Goal: Task Accomplishment & Management: Use online tool/utility

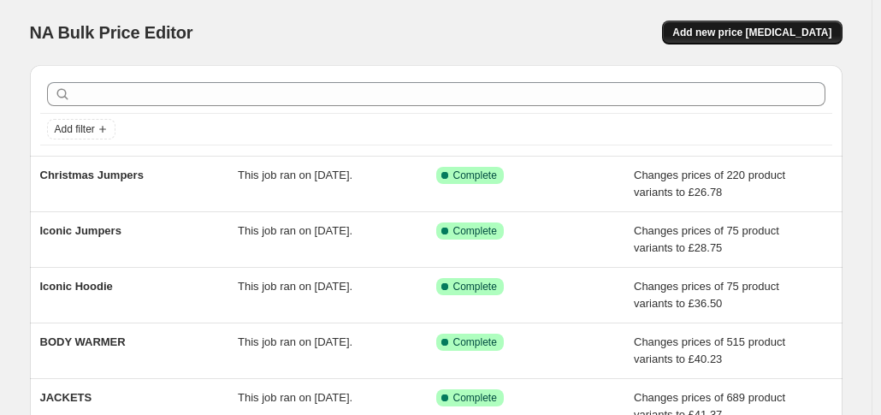
click at [748, 43] on button "Add new price [MEDICAL_DATA]" at bounding box center [752, 33] width 180 height 24
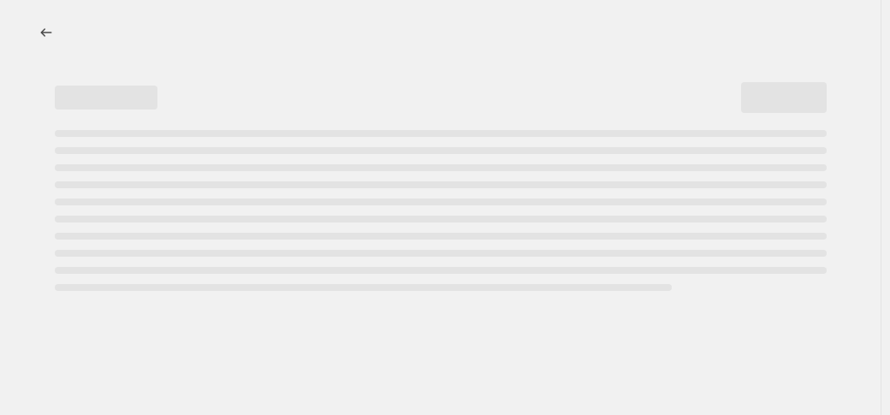
select select "percentage"
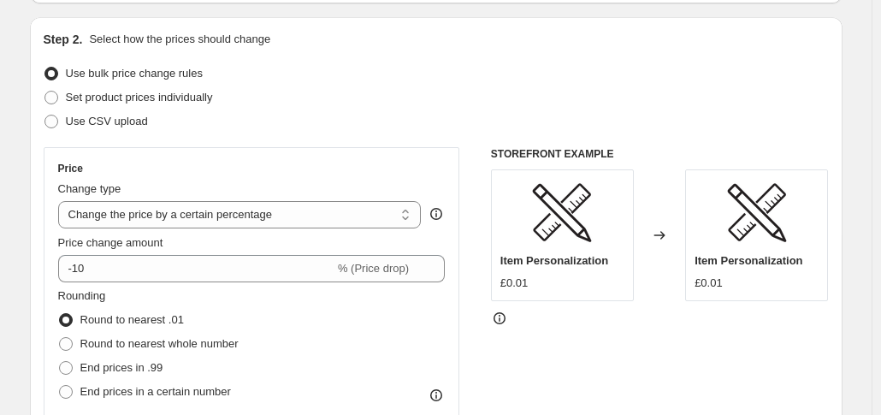
scroll to position [164, 0]
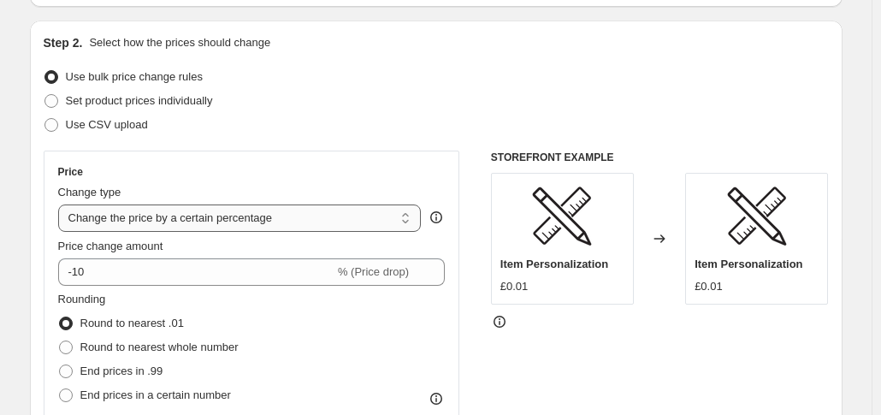
click at [253, 224] on select "Change the price to a certain amount Change the price by a certain amount Chang…" at bounding box center [240, 217] width 364 height 27
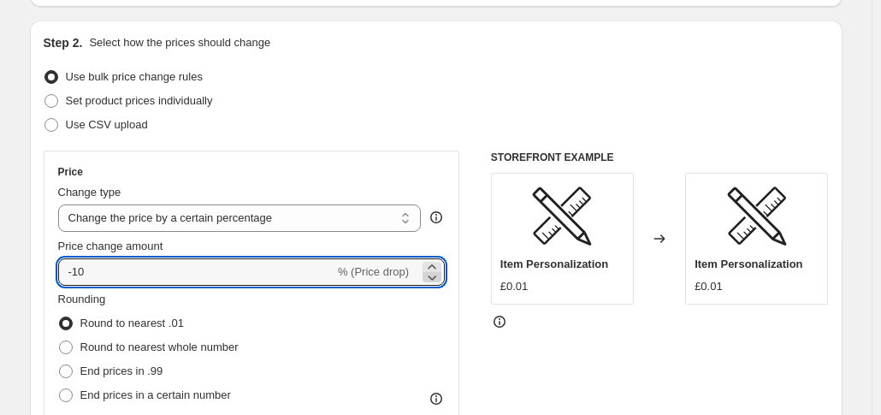
click at [436, 267] on icon at bounding box center [431, 266] width 17 height 17
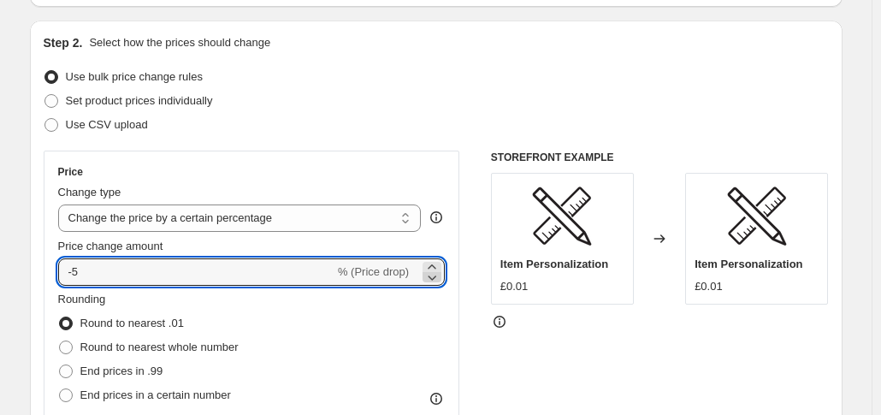
click at [436, 267] on icon at bounding box center [431, 266] width 17 height 17
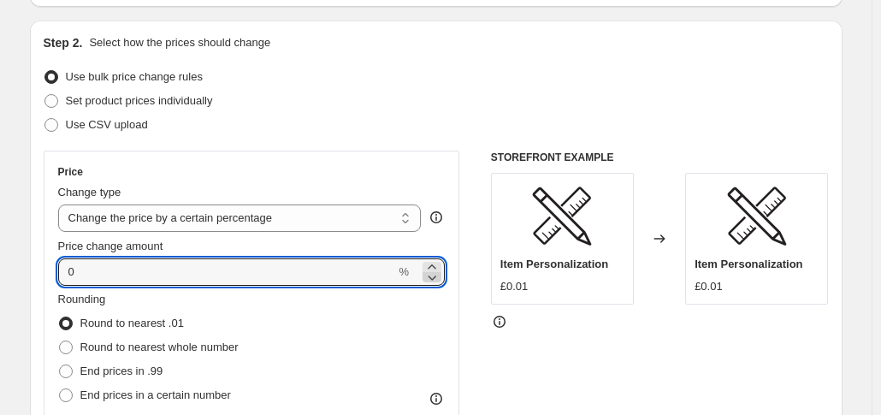
click at [436, 267] on icon at bounding box center [431, 266] width 17 height 17
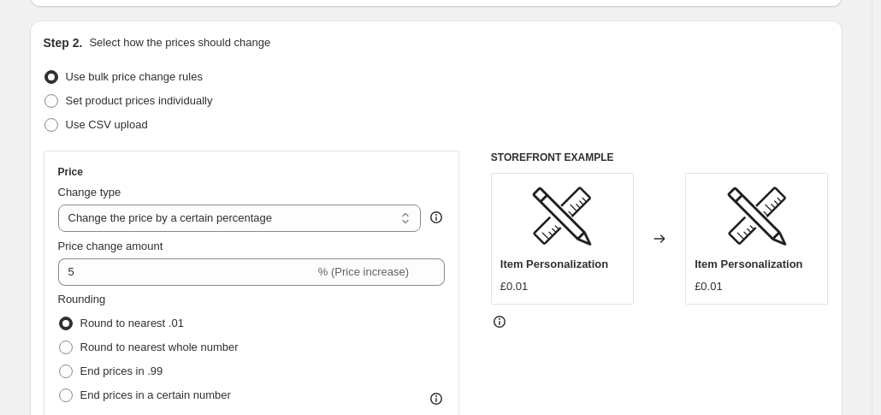
click at [422, 127] on div "Use CSV upload" at bounding box center [436, 125] width 785 height 24
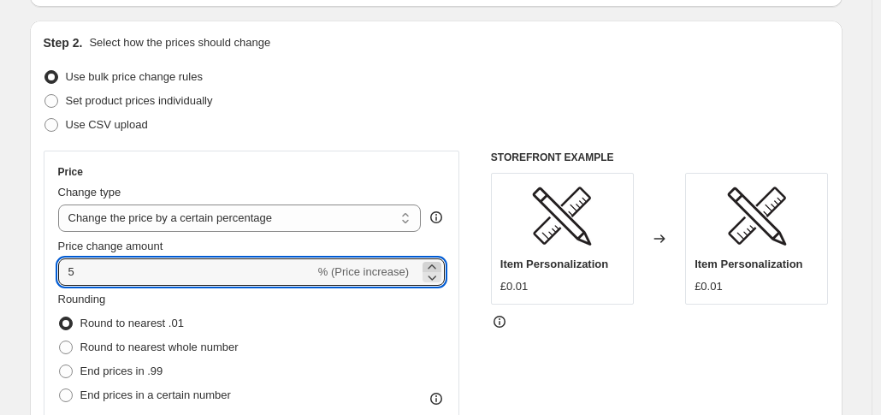
click at [435, 265] on icon at bounding box center [432, 266] width 8 height 4
click at [440, 262] on icon at bounding box center [431, 266] width 17 height 17
click at [373, 166] on div "Price" at bounding box center [251, 172] width 387 height 14
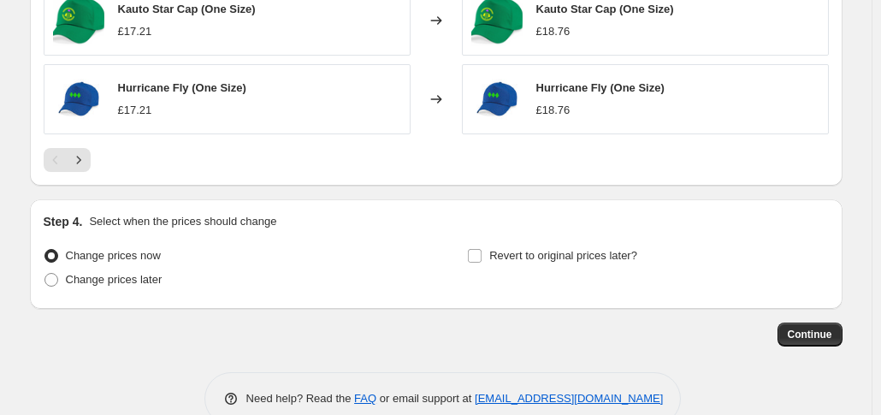
scroll to position [1260, 0]
click at [87, 151] on icon "Next" at bounding box center [78, 159] width 17 height 17
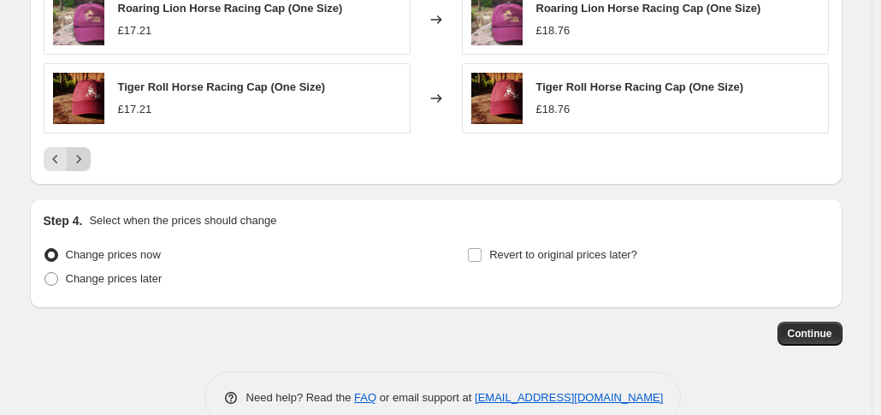
click at [87, 151] on icon "Next" at bounding box center [78, 159] width 17 height 17
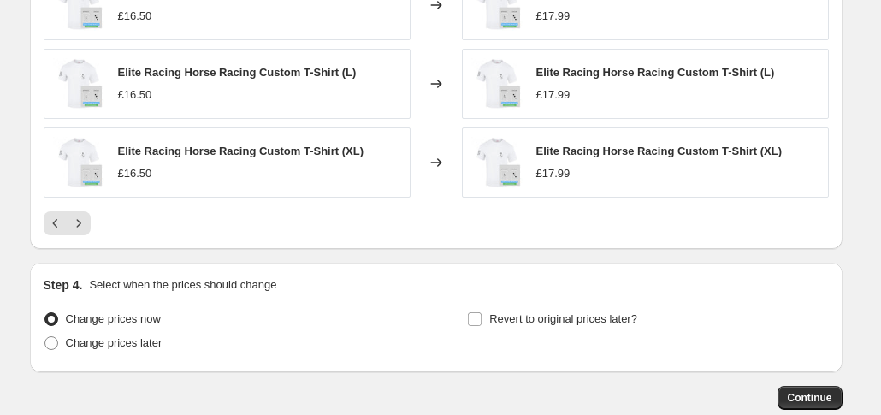
scroll to position [1205, 0]
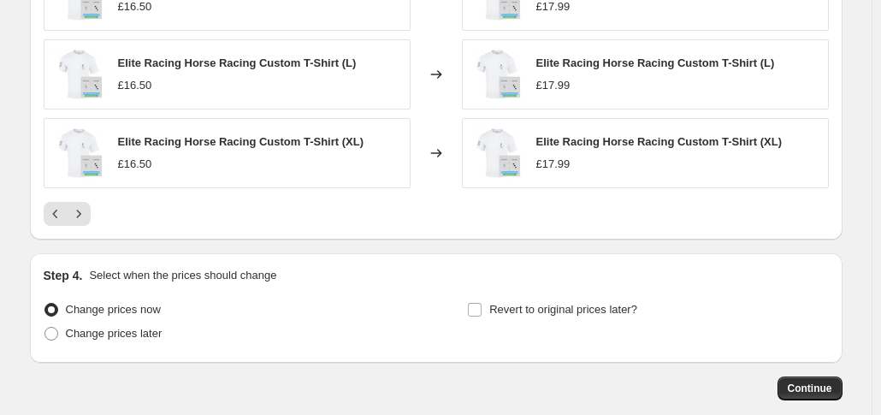
click at [95, 215] on div at bounding box center [436, 214] width 785 height 24
click at [87, 215] on icon "Next" at bounding box center [78, 213] width 17 height 17
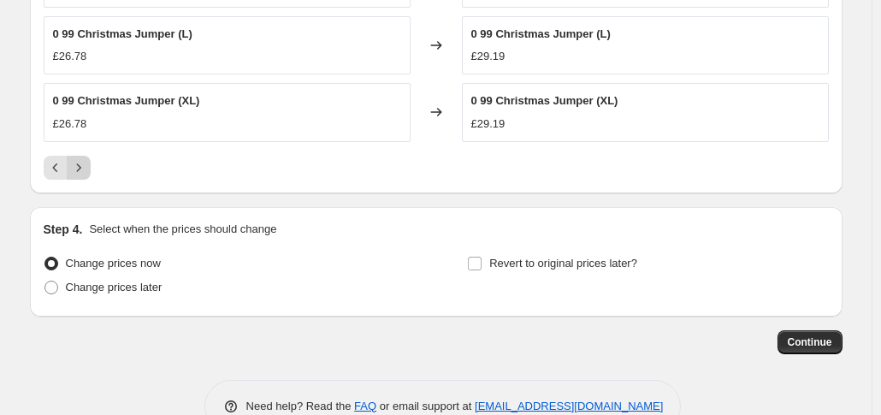
click at [86, 162] on icon "Next" at bounding box center [78, 167] width 17 height 17
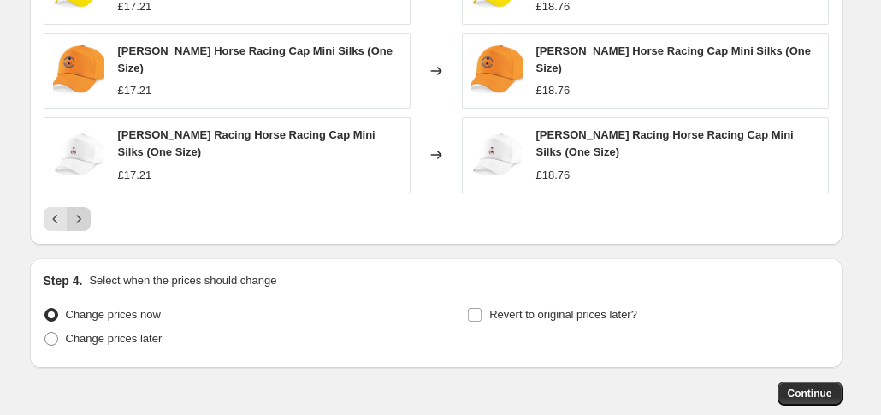
click at [87, 210] on icon "Next" at bounding box center [78, 218] width 17 height 17
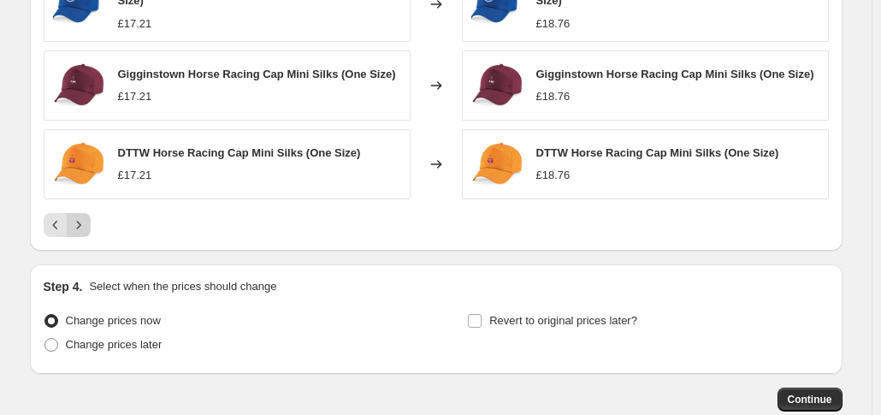
click at [88, 213] on button "Next" at bounding box center [79, 225] width 24 height 24
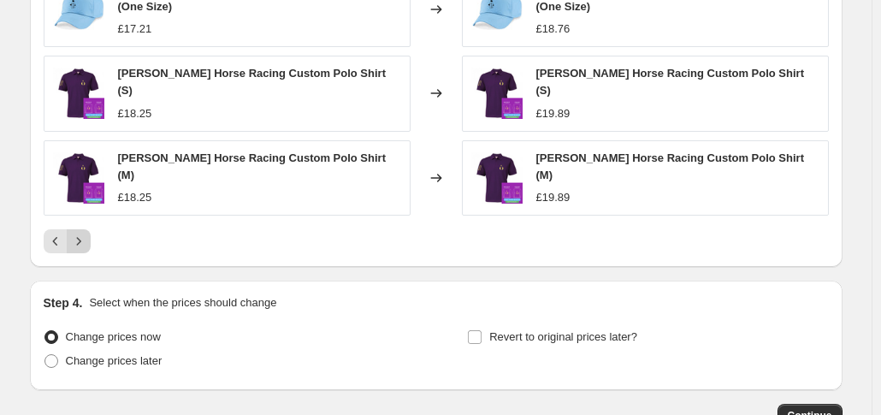
click at [88, 207] on div "Racehorse Friends Partnership Horse Racing Cap Mini Silks (One Size) £17.21 Cha…" at bounding box center [436, 28] width 785 height 450
click at [81, 231] on button "Next" at bounding box center [79, 241] width 24 height 24
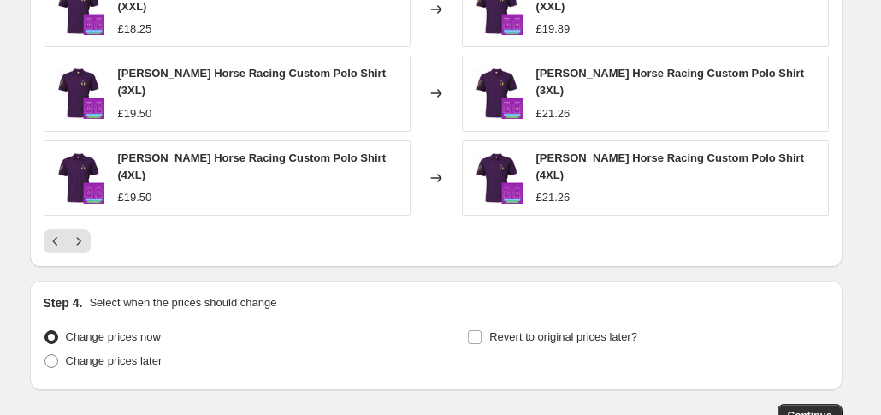
scroll to position [1238, 0]
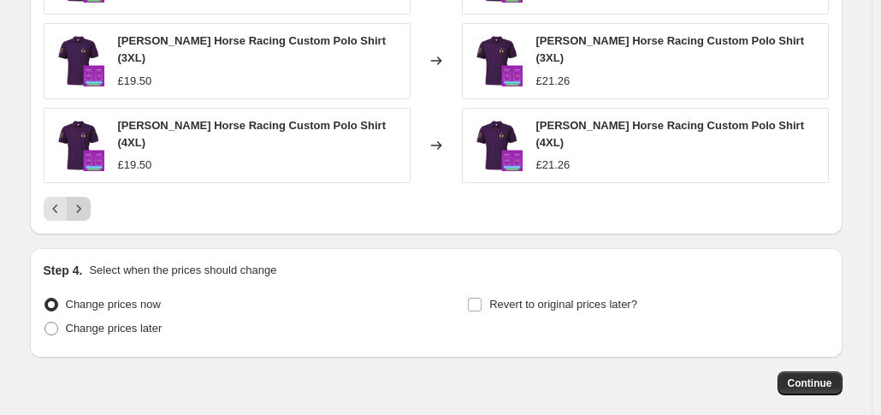
click at [86, 200] on icon "Next" at bounding box center [78, 208] width 17 height 17
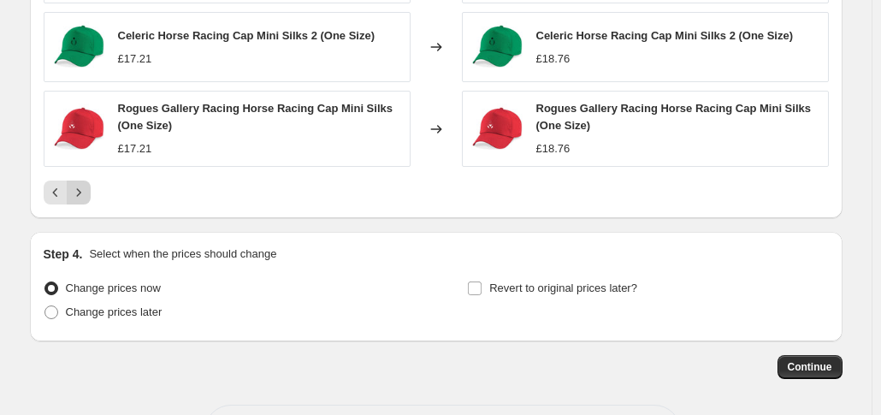
click at [86, 184] on icon "Next" at bounding box center [78, 192] width 17 height 17
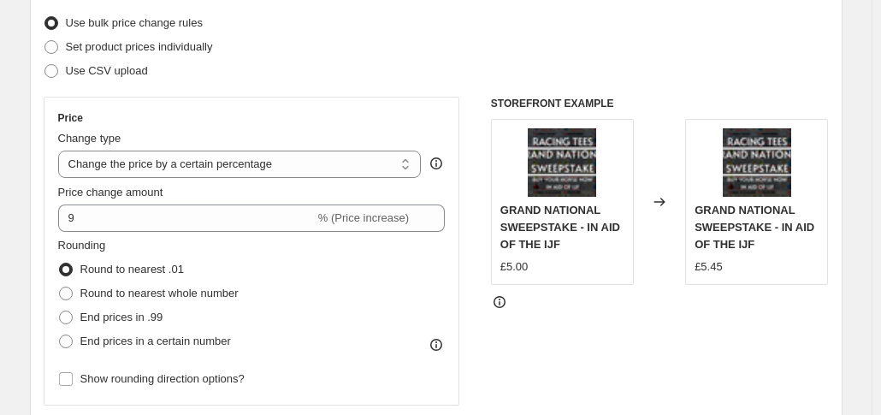
scroll to position [216, 0]
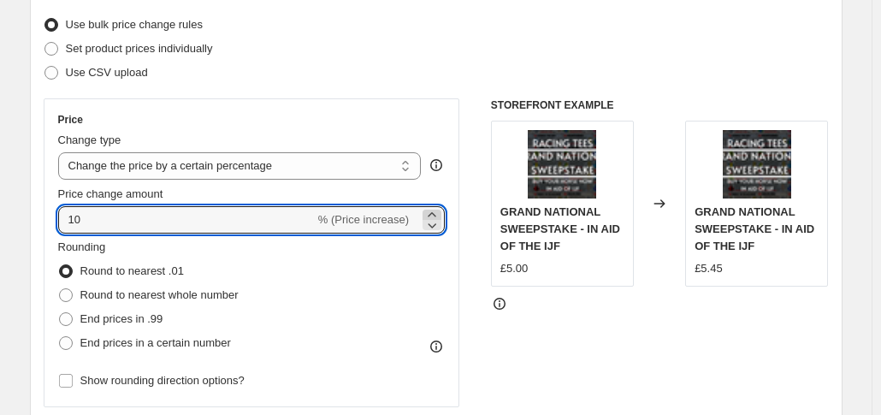
click at [435, 213] on icon at bounding box center [432, 214] width 8 height 4
click at [433, 227] on icon at bounding box center [431, 224] width 17 height 17
type input "10"
click at [430, 53] on div "Set product prices individually" at bounding box center [436, 49] width 785 height 24
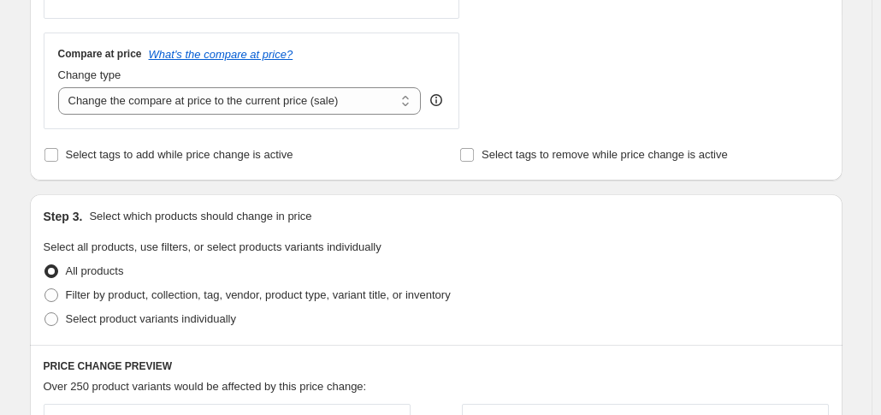
scroll to position [609, 0]
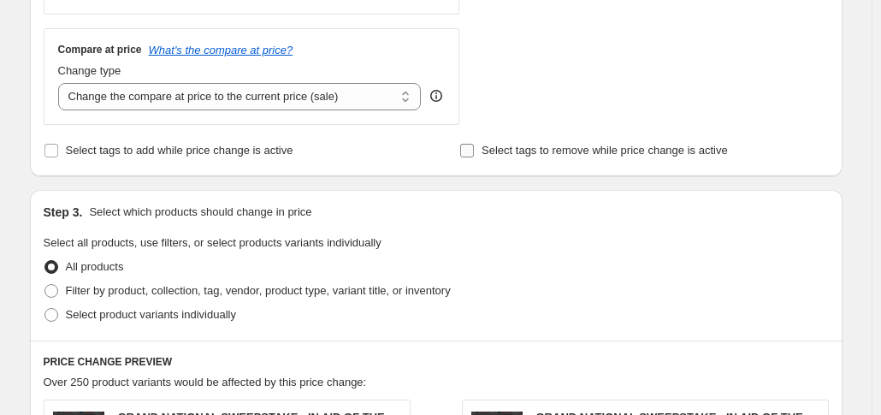
click at [473, 145] on input "Select tags to remove while price change is active" at bounding box center [467, 151] width 14 height 14
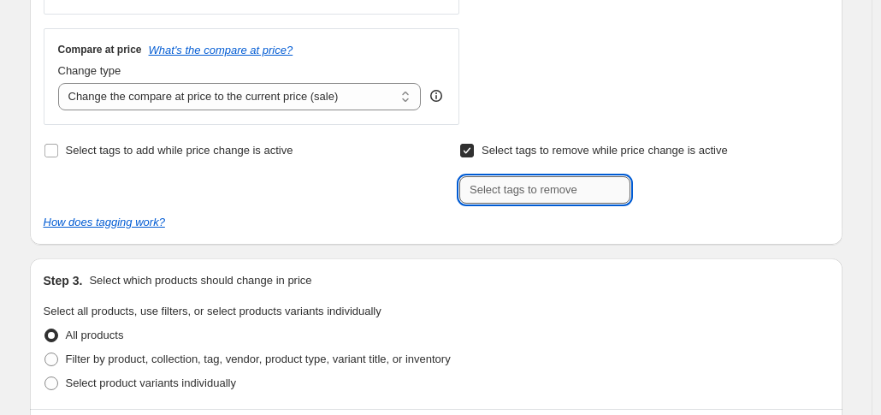
click at [538, 199] on input "text" at bounding box center [544, 189] width 171 height 27
click at [474, 151] on input "Select tags to remove while price change is active" at bounding box center [467, 151] width 14 height 14
checkbox input "false"
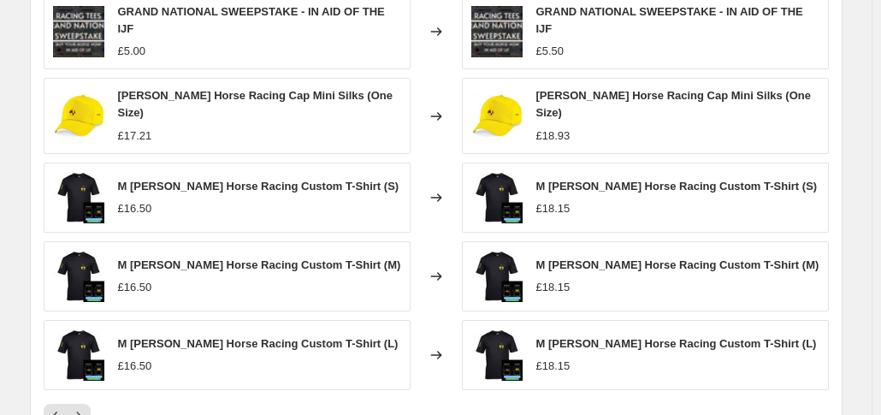
scroll to position [1297, 0]
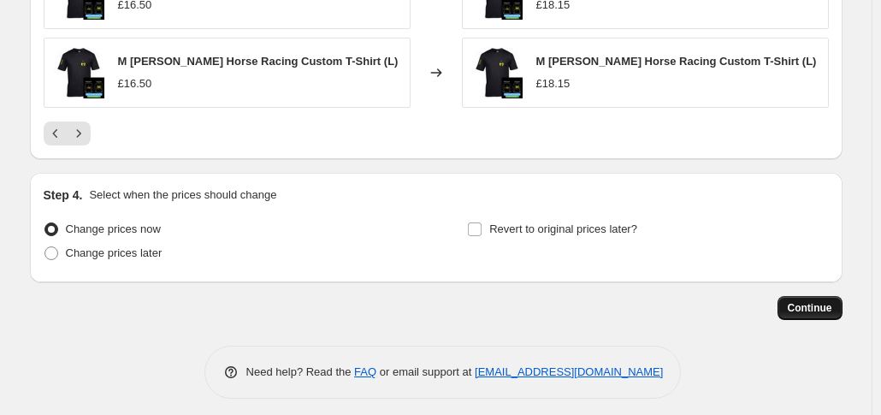
click at [816, 302] on span "Continue" at bounding box center [810, 308] width 44 height 14
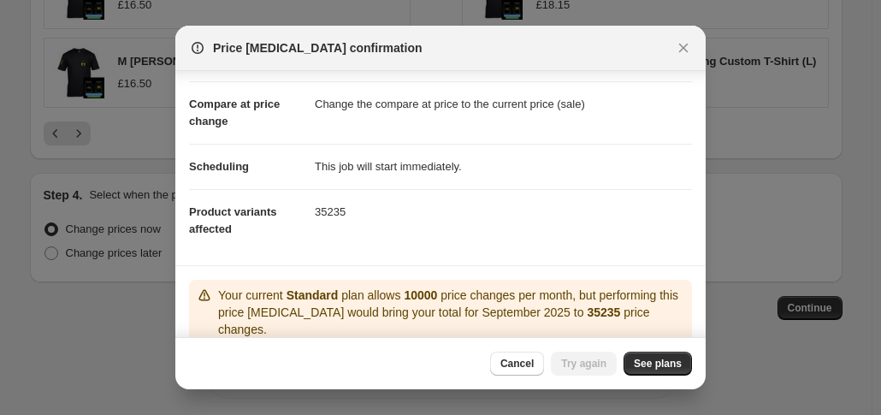
scroll to position [149, 0]
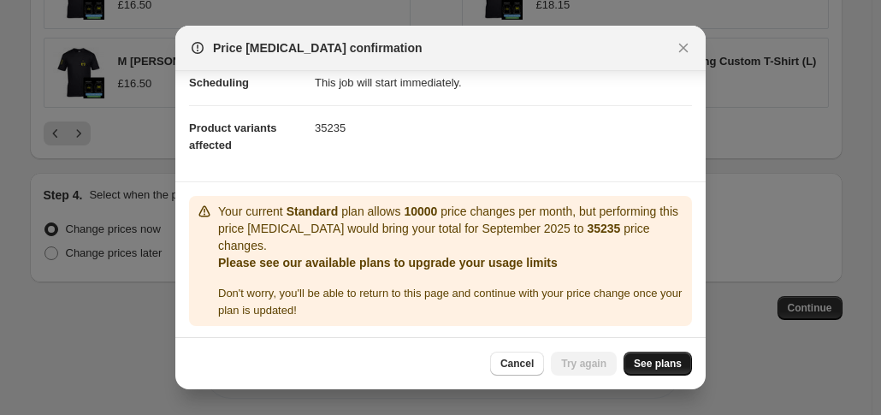
click at [663, 364] on span "See plans" at bounding box center [658, 364] width 48 height 14
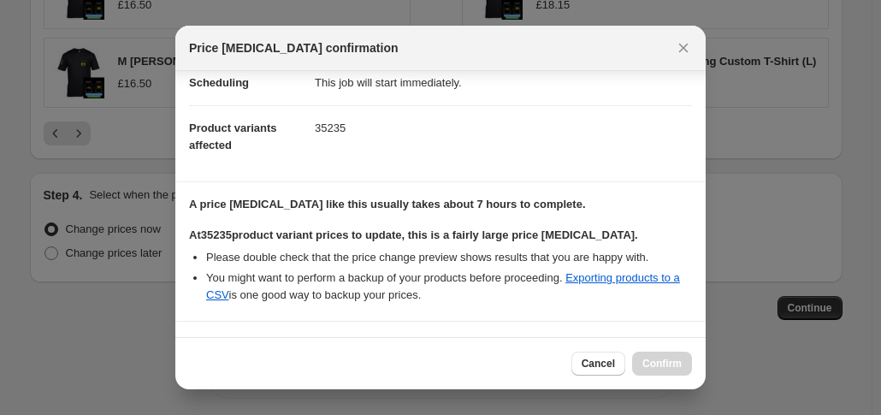
scroll to position [291, 0]
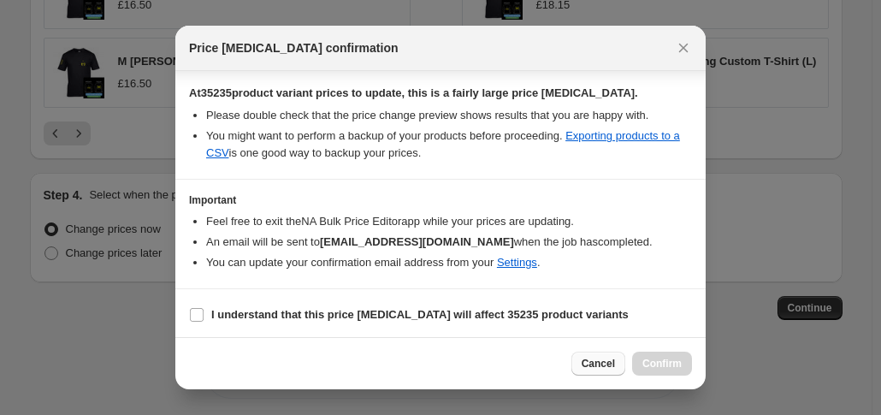
click at [592, 372] on button "Cancel" at bounding box center [598, 364] width 54 height 24
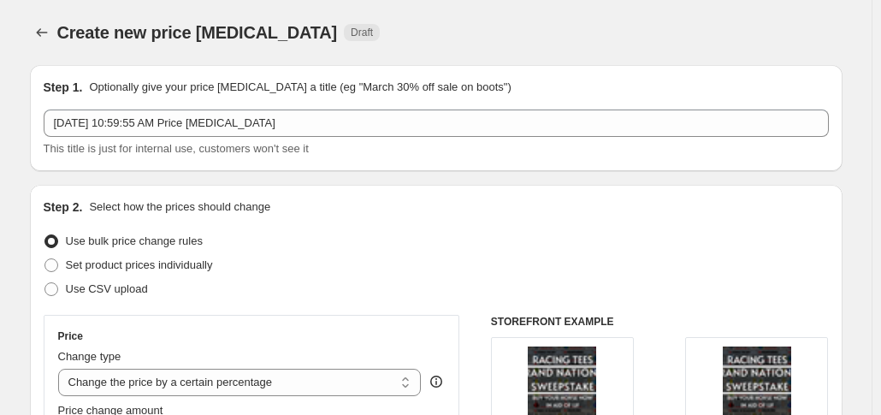
scroll to position [1297, 0]
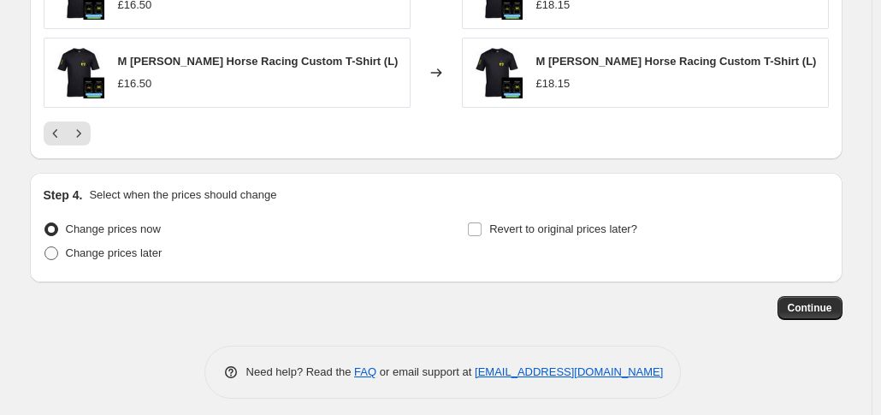
click at [57, 247] on span at bounding box center [51, 253] width 14 height 14
click at [45, 247] on input "Change prices later" at bounding box center [44, 246] width 1 height 1
radio input "true"
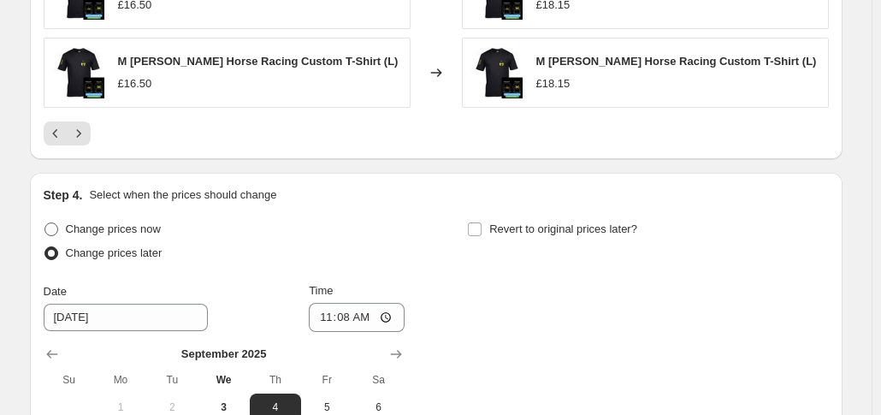
click at [50, 223] on span at bounding box center [51, 229] width 14 height 14
click at [45, 223] on input "Change prices now" at bounding box center [44, 222] width 1 height 1
radio input "true"
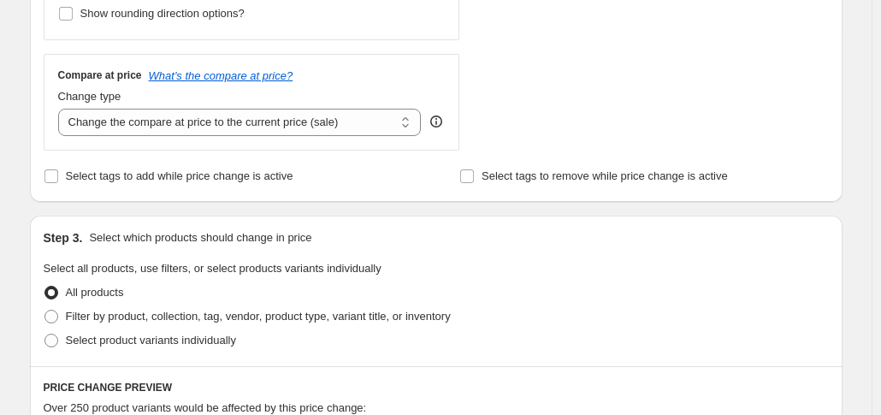
scroll to position [584, 0]
click at [264, 133] on select "Change the compare at price to the current price (sale) Change the compare at p…" at bounding box center [240, 121] width 364 height 27
select select "remove"
click at [62, 108] on select "Change the compare at price to the current price (sale) Change the compare at p…" at bounding box center [240, 121] width 364 height 27
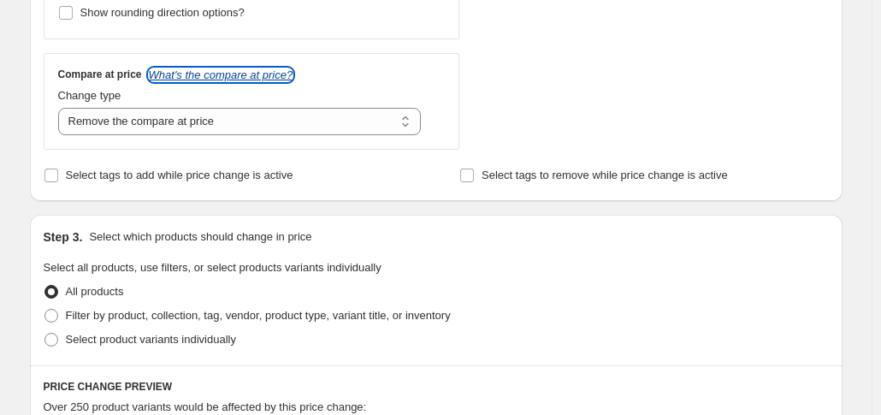
click at [234, 71] on icon "What's the compare at price?" at bounding box center [221, 74] width 145 height 13
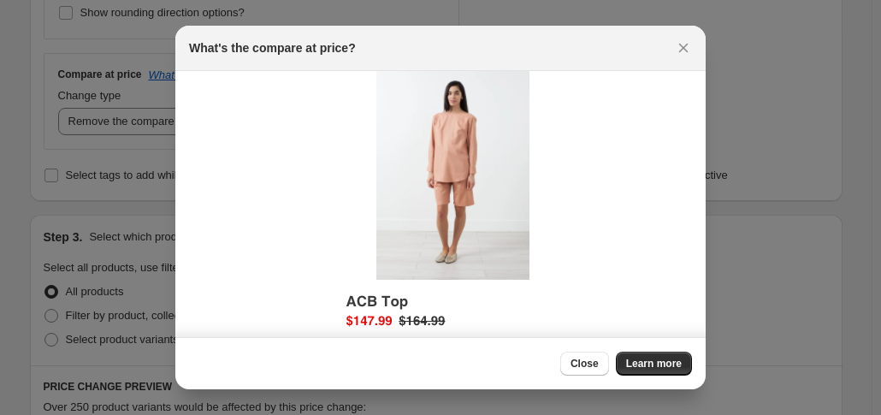
scroll to position [0, 0]
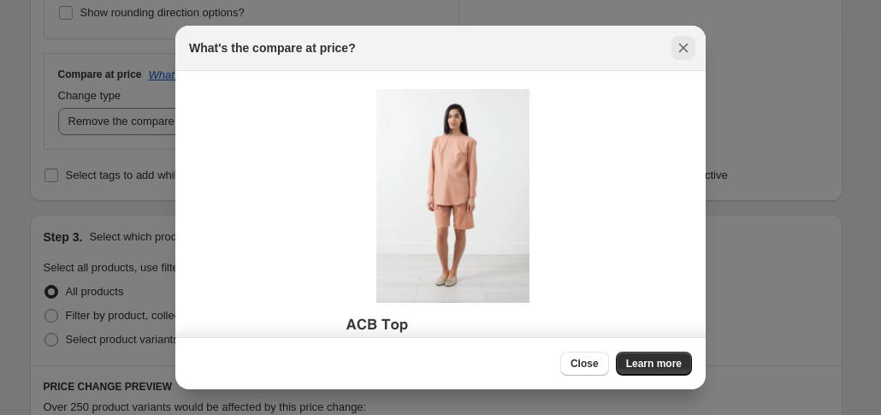
click at [686, 44] on icon "Close" at bounding box center [683, 48] width 9 height 9
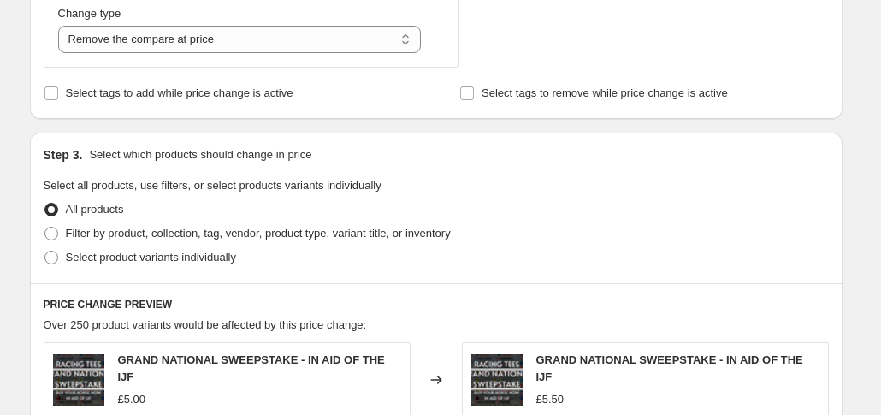
scroll to position [680, 0]
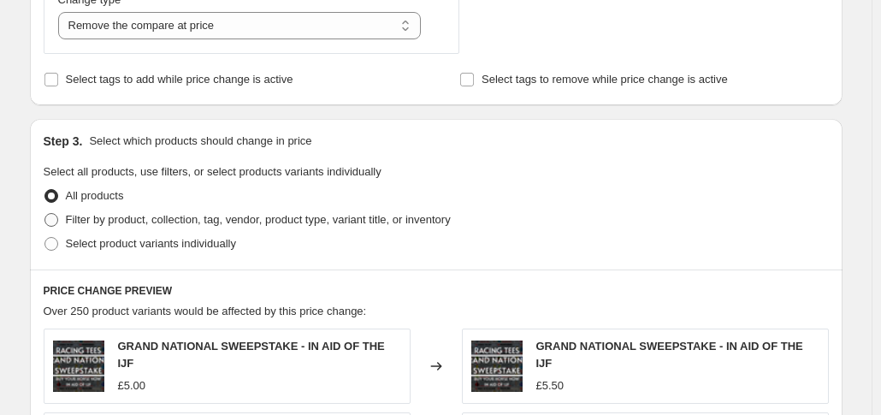
click at [195, 222] on span "Filter by product, collection, tag, vendor, product type, variant title, or inv…" at bounding box center [258, 219] width 385 height 13
click at [45, 214] on input "Filter by product, collection, tag, vendor, product type, variant title, or inv…" at bounding box center [44, 213] width 1 height 1
radio input "true"
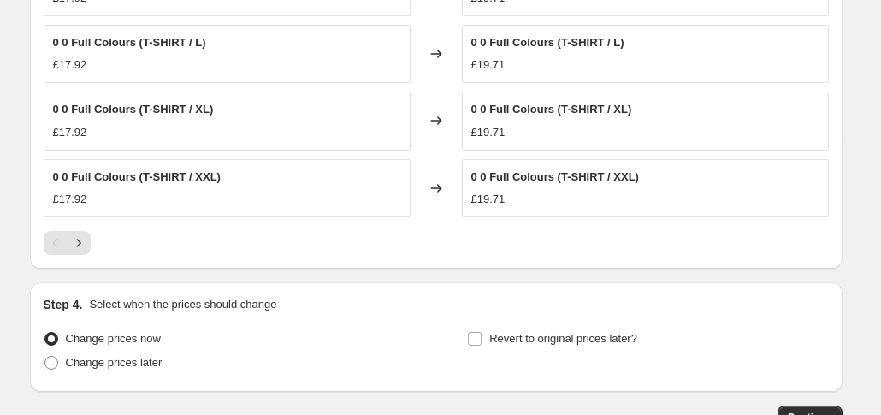
scroll to position [1301, 0]
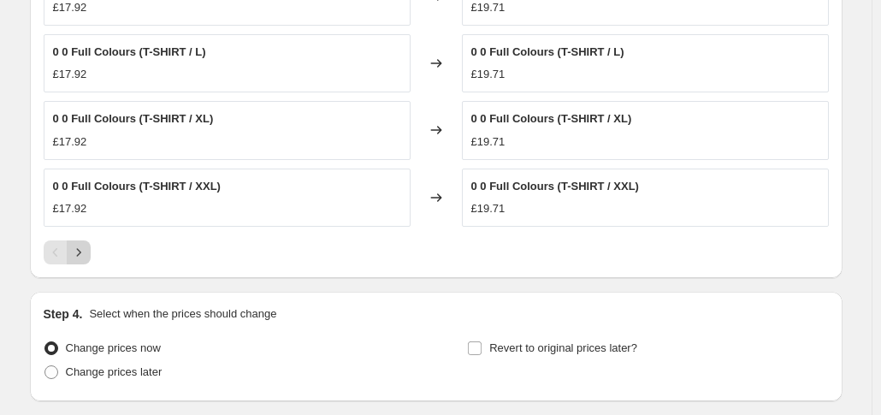
click at [80, 251] on icon "Next" at bounding box center [78, 252] width 4 height 8
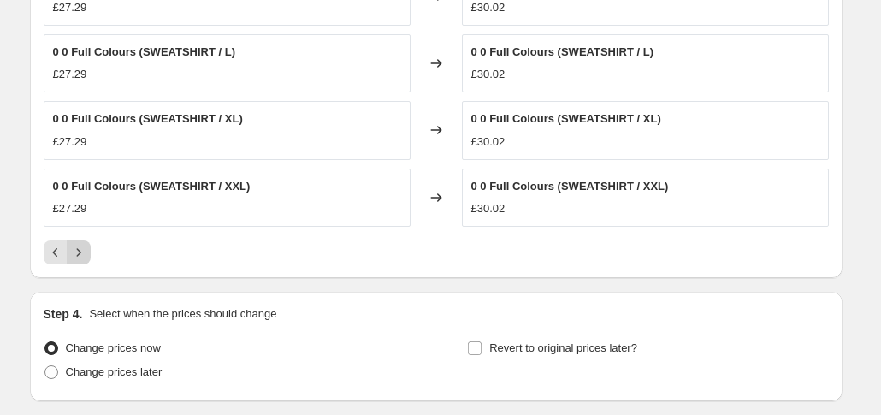
click at [81, 251] on div "Pagination" at bounding box center [79, 252] width 24 height 24
click at [50, 251] on icon "Previous" at bounding box center [55, 252] width 17 height 17
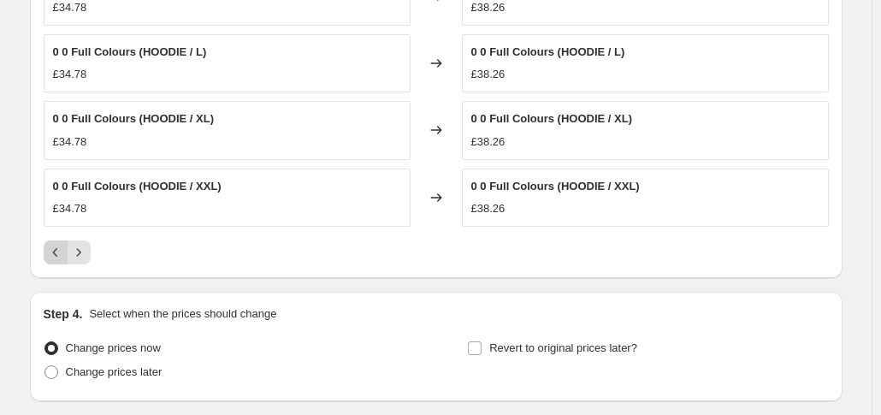
click at [58, 252] on icon "Previous" at bounding box center [55, 252] width 17 height 17
click at [58, 252] on div "Pagination" at bounding box center [56, 252] width 24 height 24
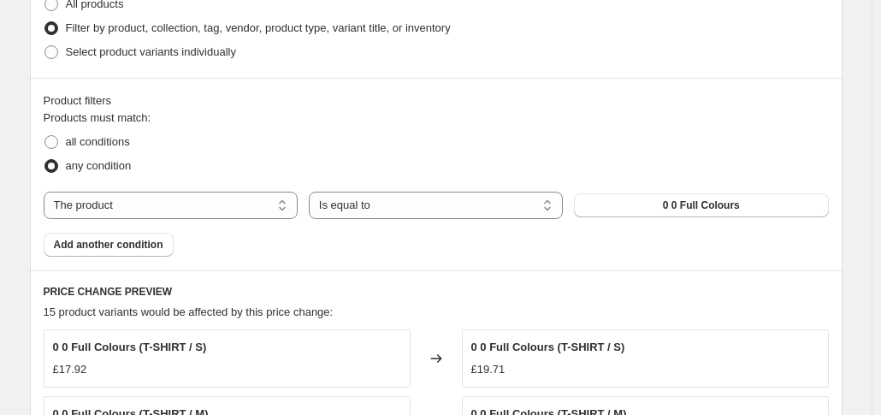
scroll to position [860, 0]
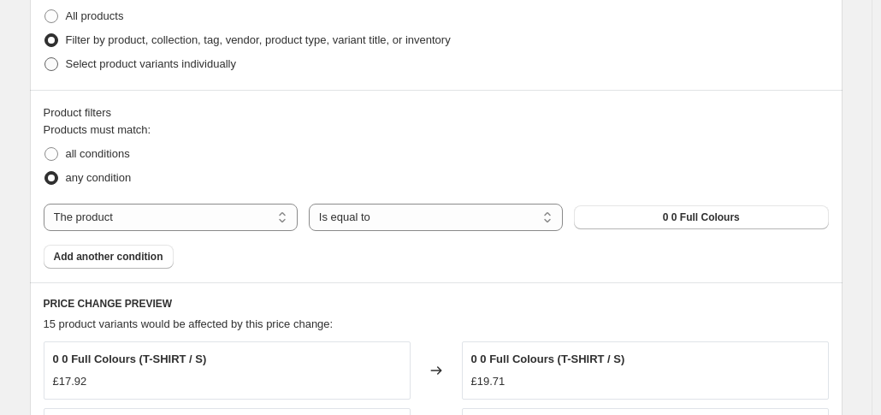
click at [63, 58] on label "Select product variants individually" at bounding box center [140, 64] width 192 height 24
click at [45, 58] on input "Select product variants individually" at bounding box center [44, 57] width 1 height 1
radio input "true"
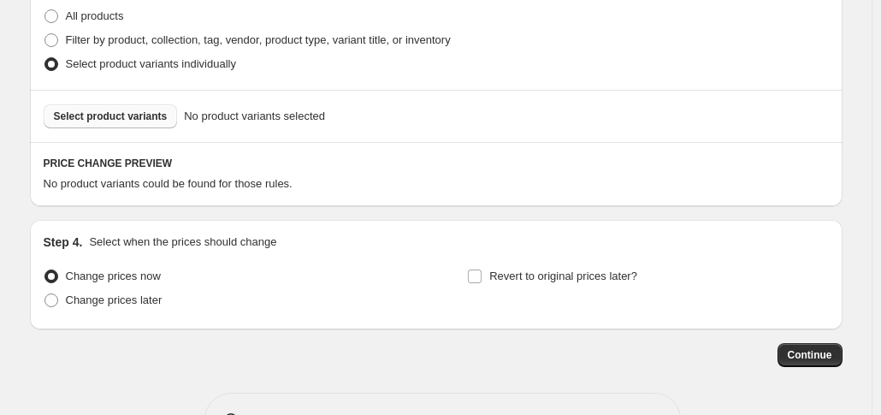
click at [150, 107] on button "Select product variants" at bounding box center [111, 116] width 134 height 24
click at [58, 15] on span at bounding box center [51, 16] width 14 height 14
click at [45, 10] on input "All products" at bounding box center [44, 9] width 1 height 1
radio input "true"
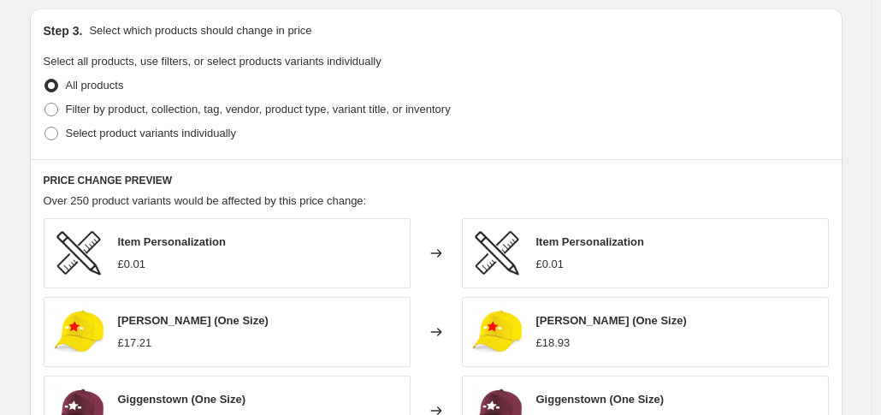
scroll to position [1291, 0]
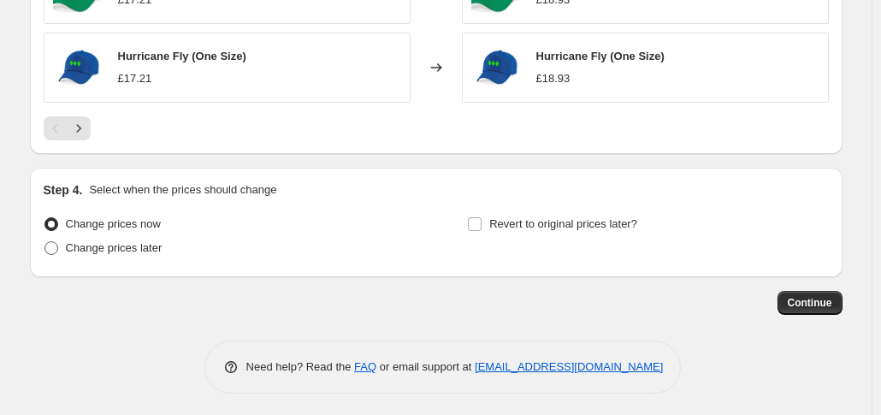
click at [58, 244] on span at bounding box center [51, 248] width 14 height 14
click at [45, 242] on input "Change prices later" at bounding box center [44, 241] width 1 height 1
radio input "true"
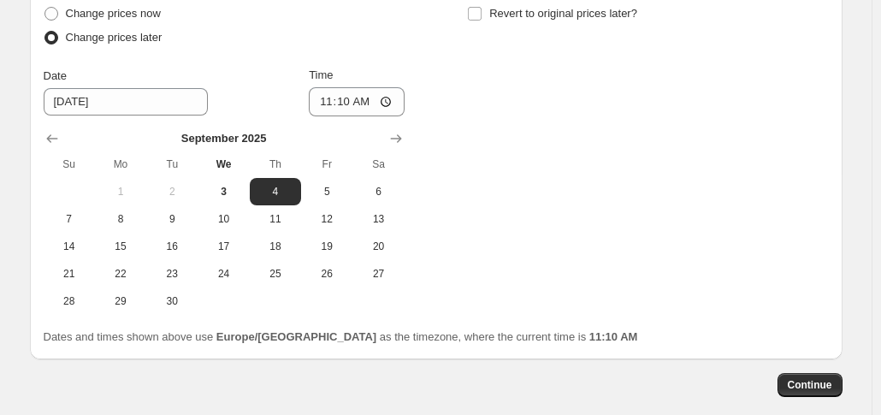
scroll to position [1503, 0]
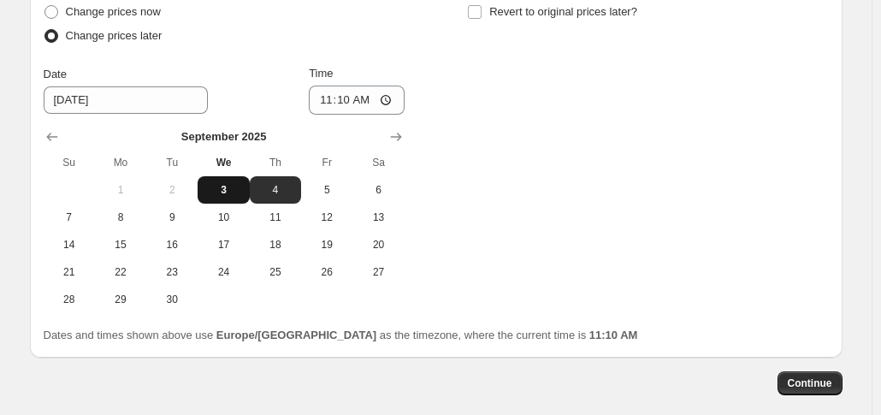
click at [235, 186] on span "3" at bounding box center [223, 190] width 38 height 14
type input "9/3/2025"
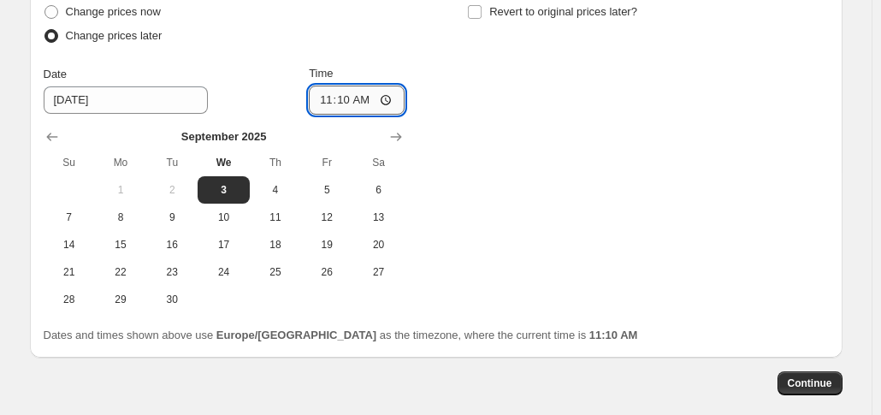
click at [376, 95] on input "11:10" at bounding box center [357, 100] width 96 height 29
click at [387, 95] on input "11:10" at bounding box center [357, 100] width 96 height 29
click at [580, 209] on div "Change prices now Change prices later Date 9/3/2025 Time 23:10 September 2025 S…" at bounding box center [436, 156] width 785 height 313
click at [352, 97] on input "23:10" at bounding box center [357, 100] width 96 height 29
click at [390, 94] on input "23:10" at bounding box center [357, 100] width 96 height 29
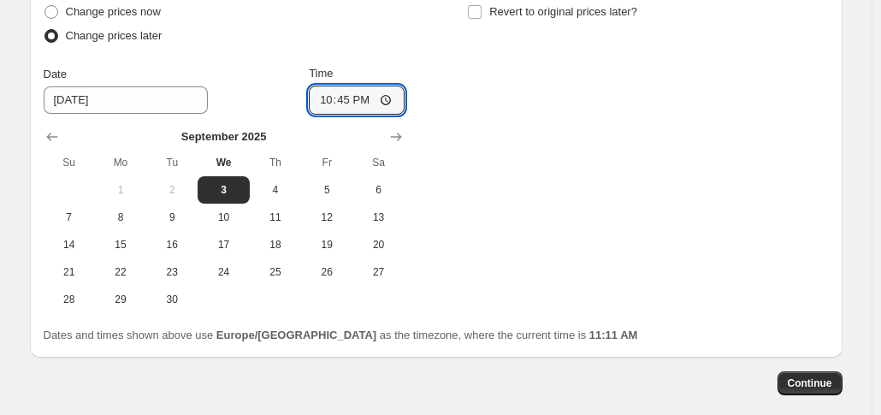
type input "22:45"
click at [707, 258] on div "Change prices now Change prices later Date 9/3/2025 Time 22:45 September 2025 S…" at bounding box center [436, 156] width 785 height 313
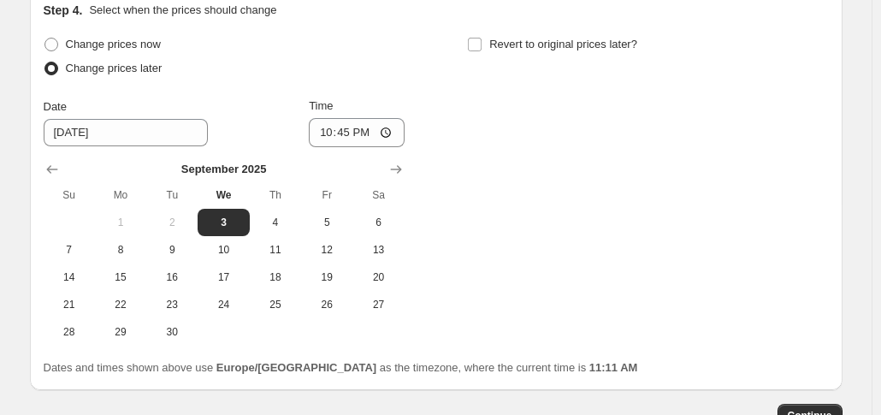
scroll to position [1583, 0]
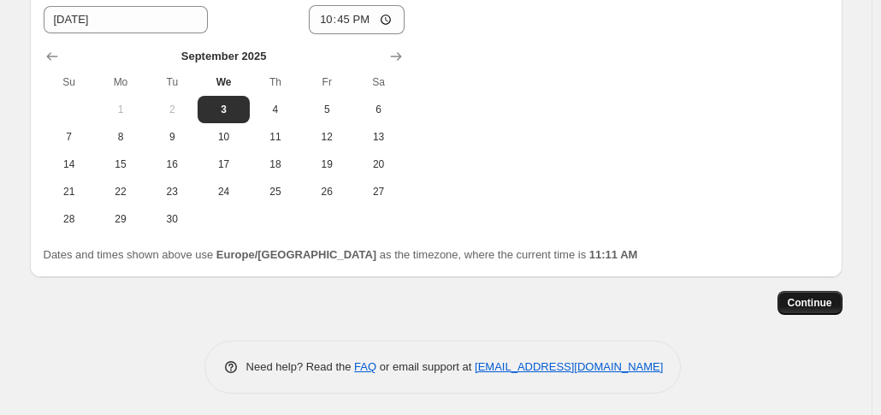
click at [802, 299] on span "Continue" at bounding box center [810, 303] width 44 height 14
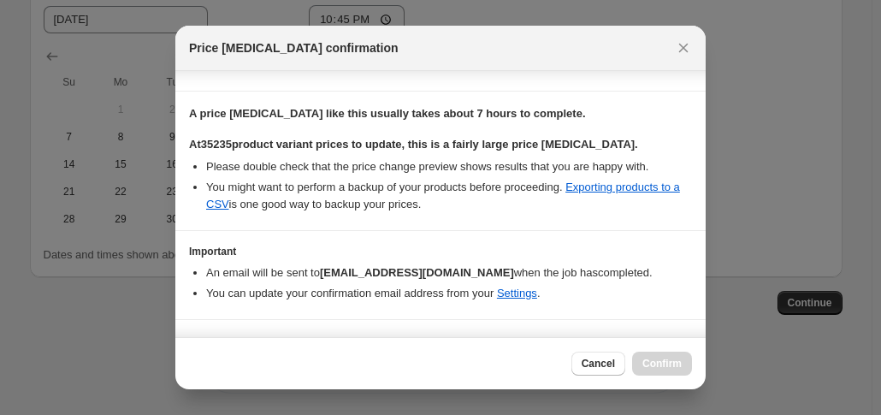
scroll to position [270, 0]
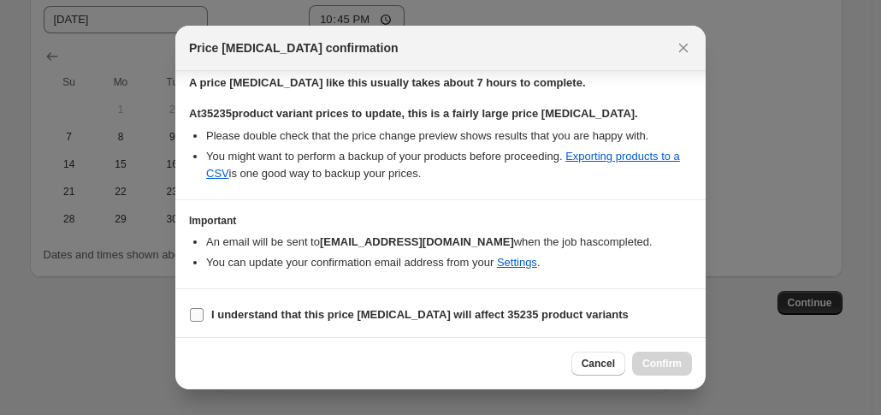
click at [201, 310] on input "I understand that this price change job will affect 35235 product variants" at bounding box center [197, 315] width 14 height 14
checkbox input "true"
click at [662, 365] on span "Confirm" at bounding box center [661, 364] width 39 height 14
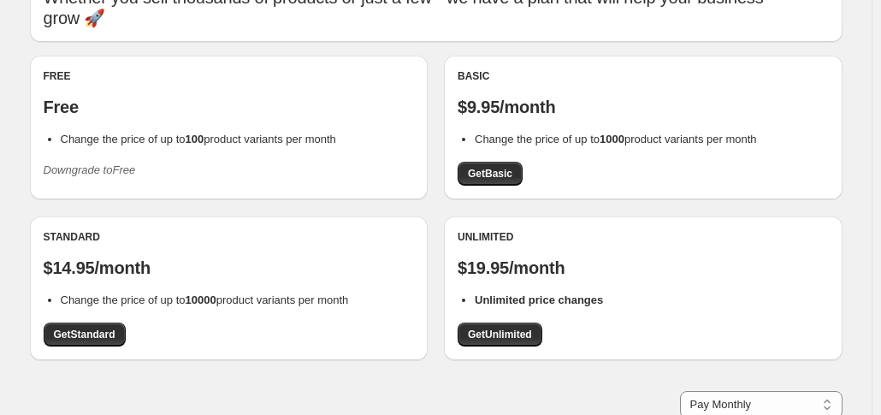
scroll to position [108, 0]
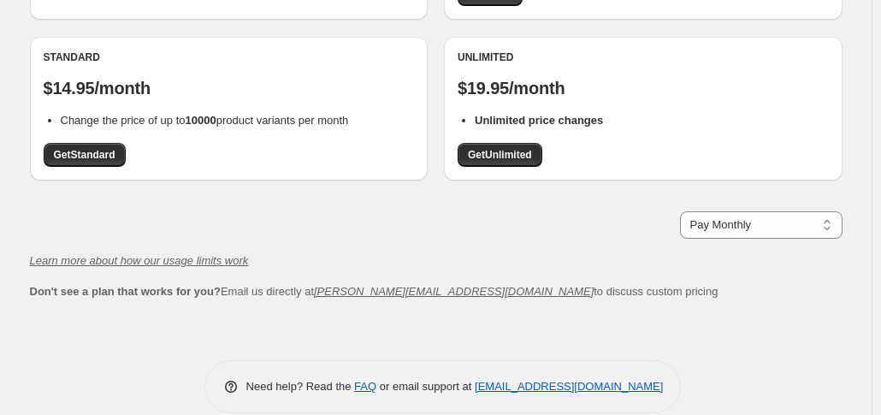
scroll to position [294, 0]
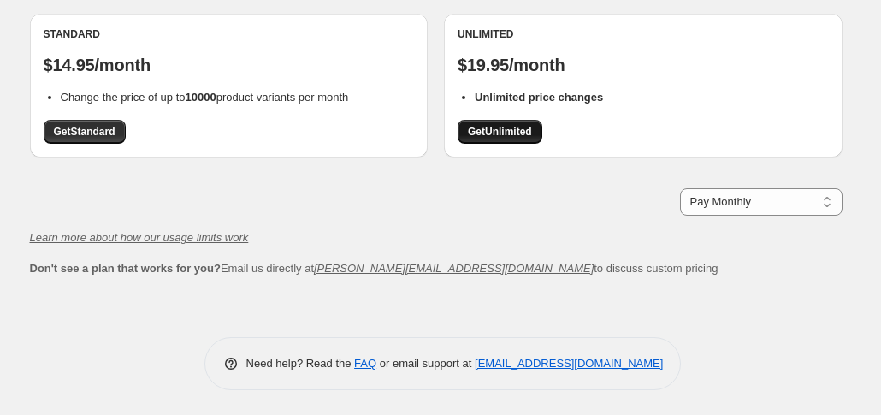
click at [510, 134] on span "Get Unlimited" at bounding box center [500, 132] width 64 height 14
